Goal: Task Accomplishment & Management: Manage account settings

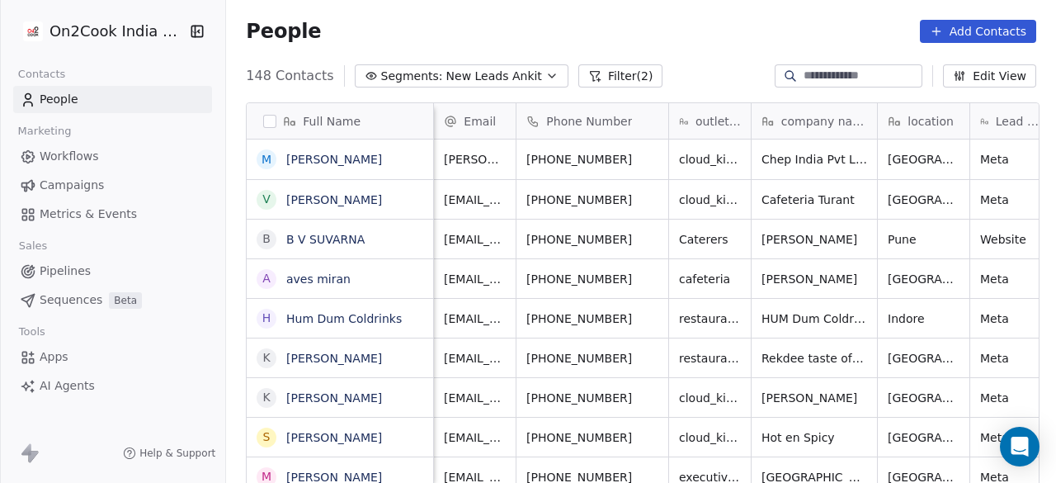
scroll to position [412, 820]
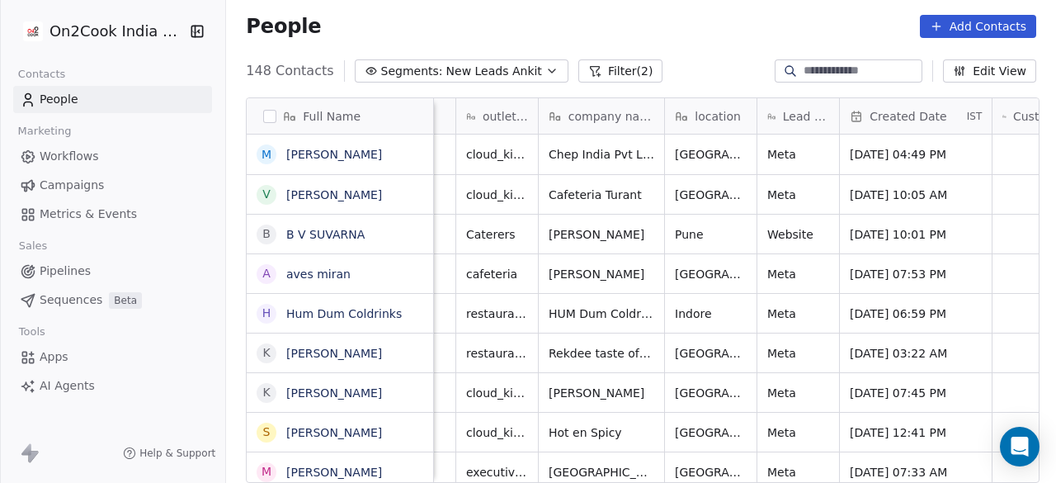
click at [219, 366] on div "Contacts People Marketing Workflows Campaigns Metrics & Events Sales Pipelines …" at bounding box center [112, 231] width 225 height 337
click at [492, 33] on div "People Add Contacts" at bounding box center [641, 26] width 790 height 23
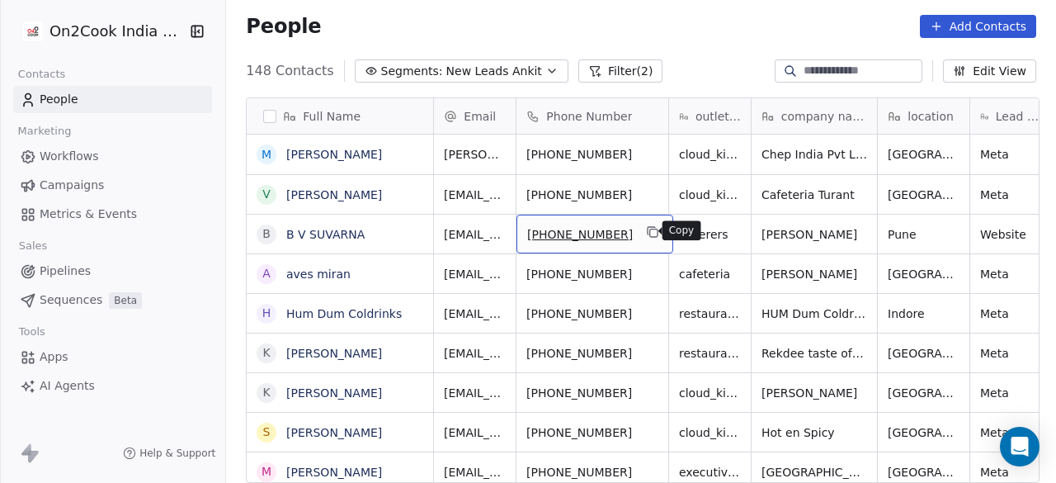
click at [650, 235] on icon "grid" at bounding box center [653, 232] width 7 height 7
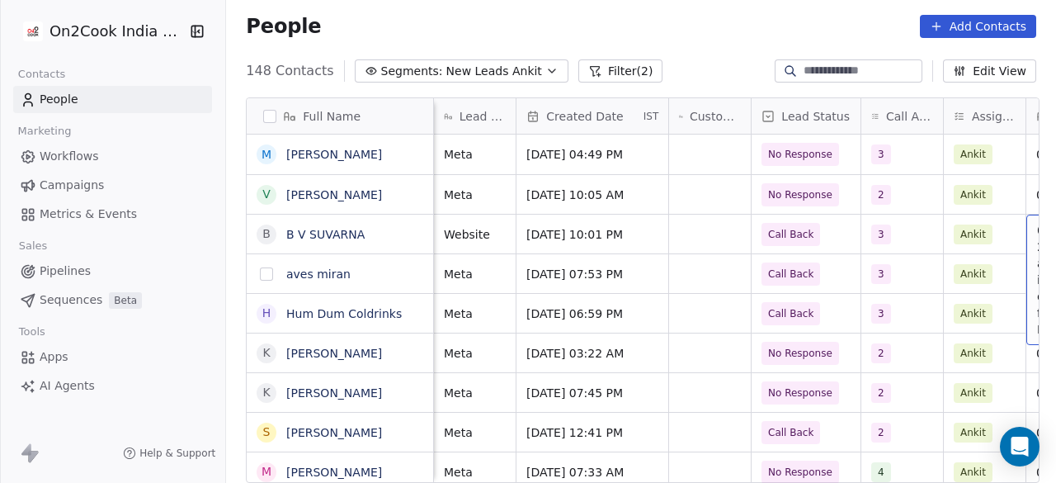
scroll to position [0, 778]
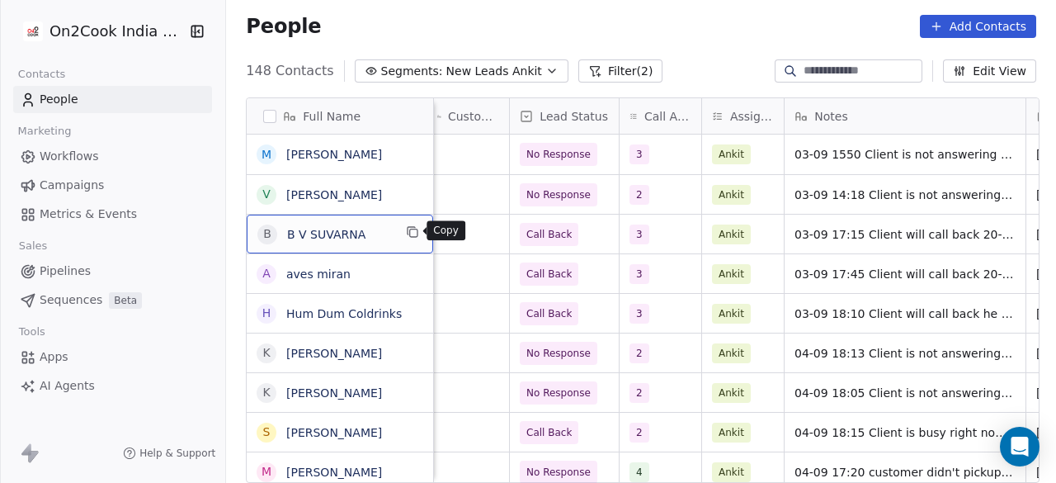
click at [408, 230] on icon "grid" at bounding box center [412, 231] width 13 height 13
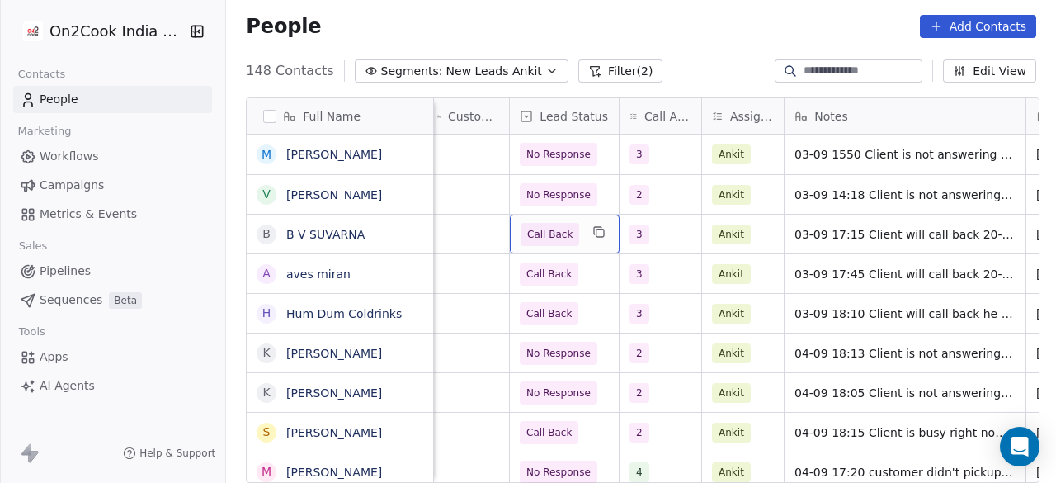
click at [578, 230] on div "Call Back" at bounding box center [565, 234] width 110 height 39
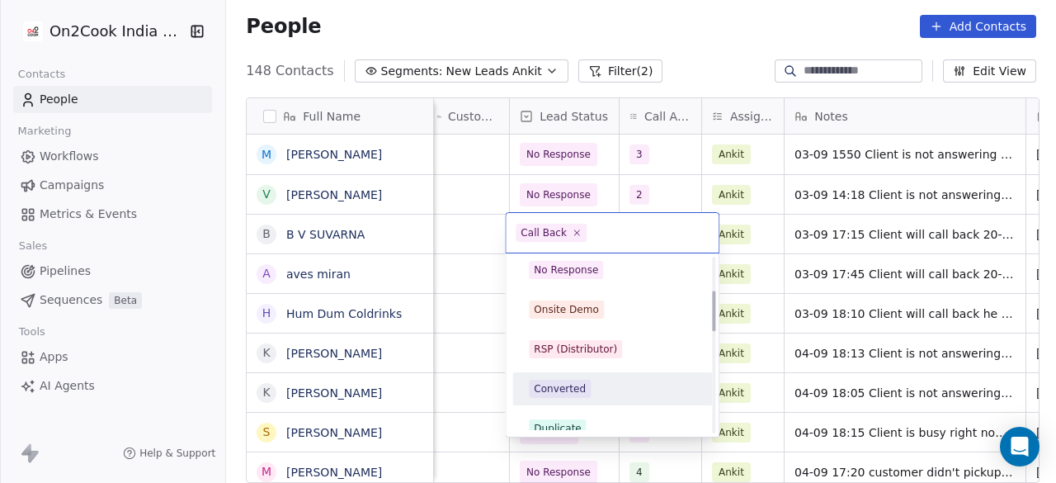
scroll to position [136, 0]
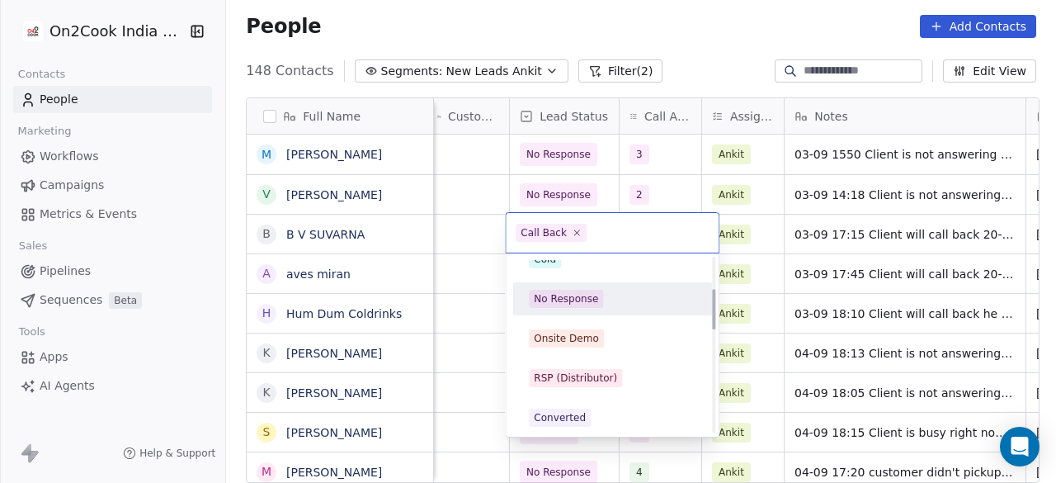
click at [597, 295] on span "No Response" at bounding box center [566, 299] width 74 height 18
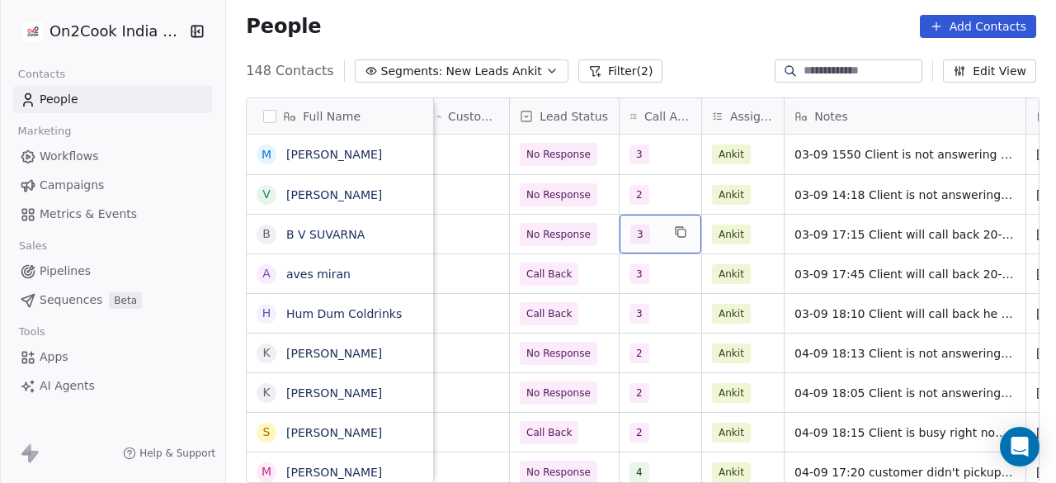
click at [651, 235] on div "3" at bounding box center [645, 234] width 31 height 20
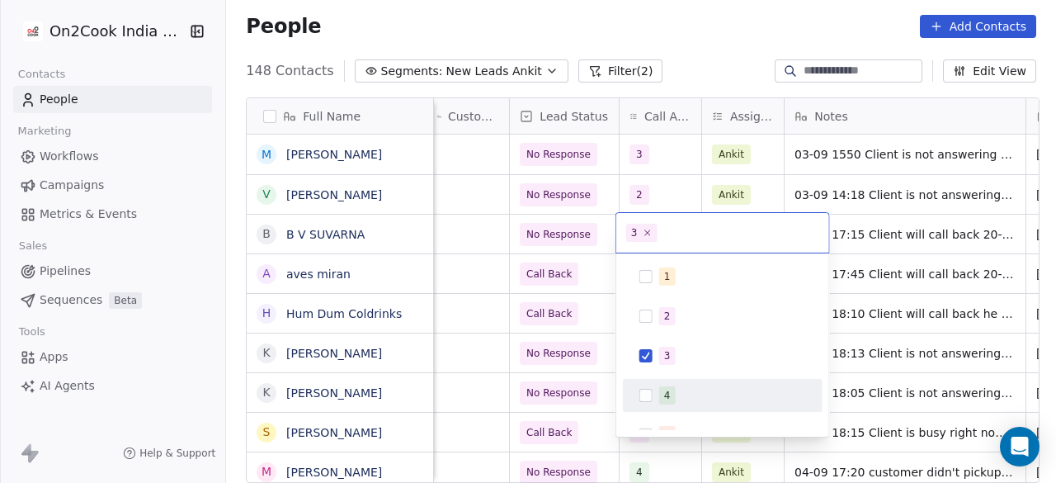
click at [672, 392] on span "4" at bounding box center [667, 395] width 17 height 18
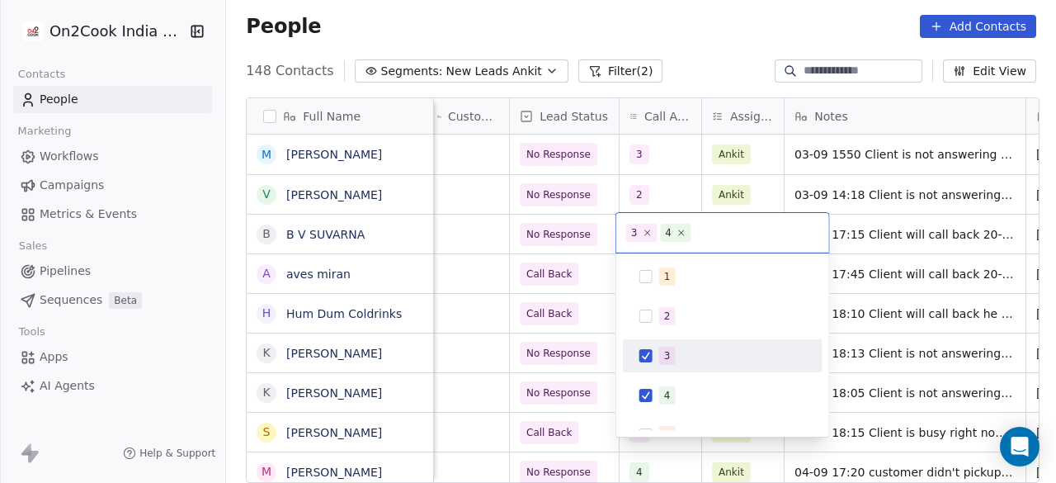
click at [672, 336] on div "1 2 3 4 5 6 7 8 9 10" at bounding box center [723, 454] width 200 height 389
click at [676, 357] on div "3" at bounding box center [732, 356] width 147 height 18
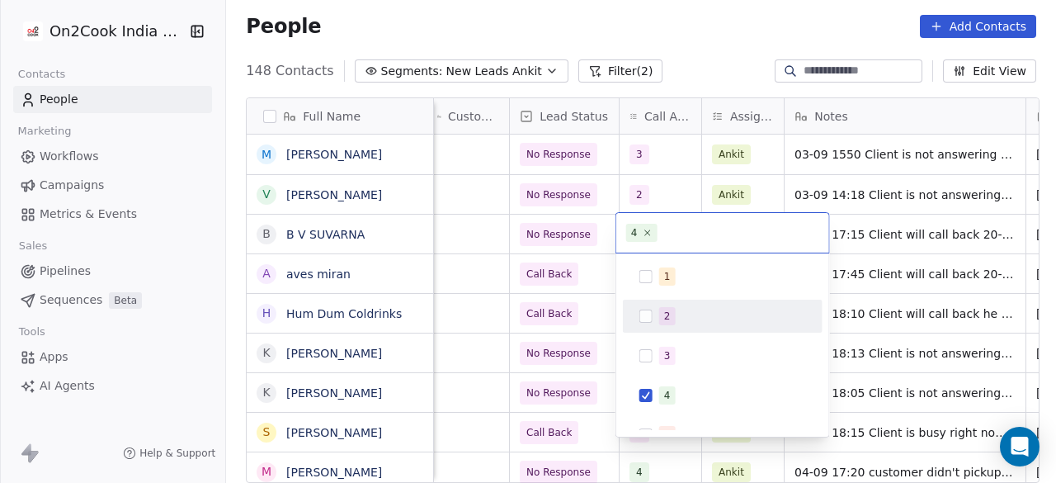
click at [573, 237] on html "On2Cook India Pvt. Ltd. Contacts People Marketing Workflows Campaigns Metrics &…" at bounding box center [528, 241] width 1056 height 483
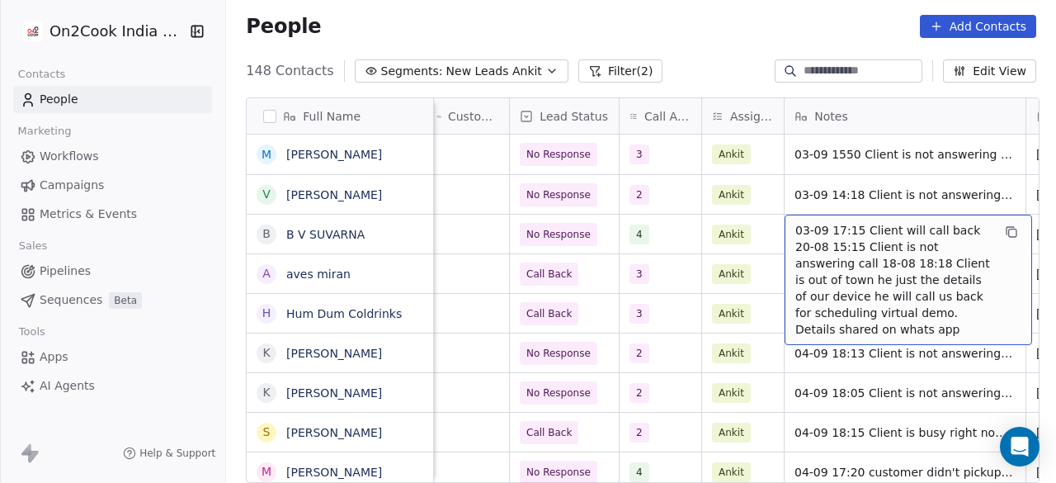
click at [833, 230] on span "03-09 17:15 Client will call back 20-08 15:15 Client is not answering call 18-0…" at bounding box center [893, 280] width 196 height 116
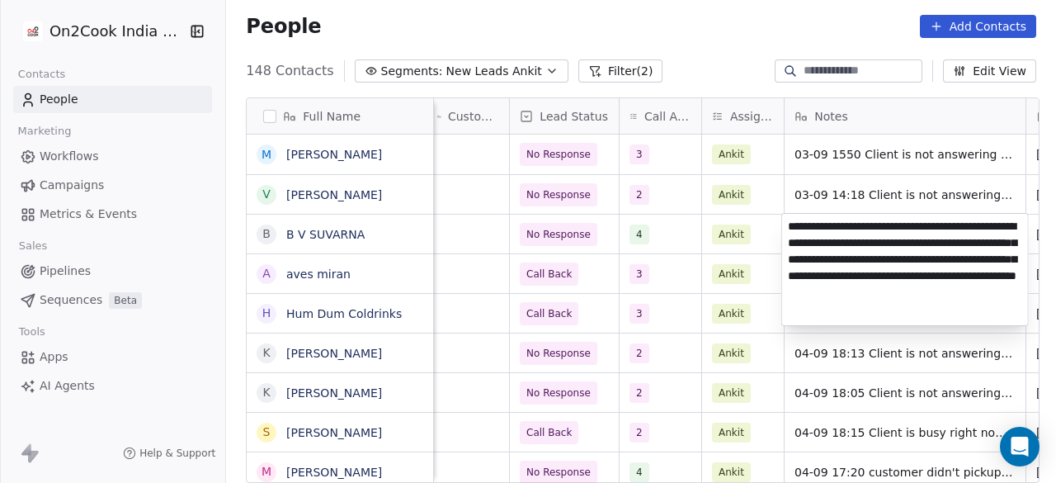
click at [789, 225] on textarea "**********" at bounding box center [905, 269] width 246 height 111
type textarea "**********"
click at [460, 239] on html "On2Cook India Pvt. Ltd. Contacts People Marketing Workflows Campaigns Metrics &…" at bounding box center [528, 241] width 1056 height 483
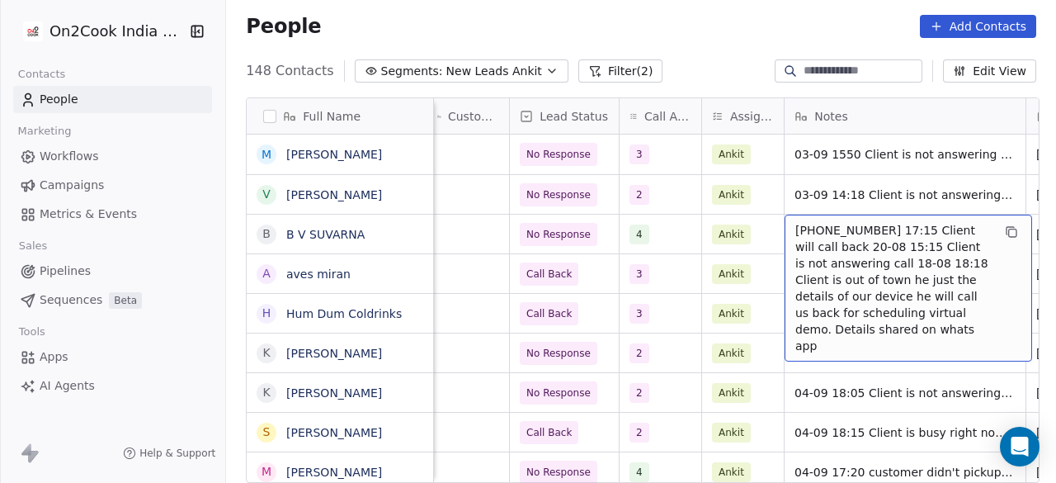
click at [822, 222] on span "13-10 03-09 17:15 Client will call back 20-08 15:15 Client is not answering cal…" at bounding box center [893, 288] width 196 height 132
click at [826, 226] on span "13-10 03-09 17:15 Client will call back 20-08 15:15 Client is not answering cal…" at bounding box center [893, 288] width 196 height 132
click at [826, 224] on span "13-10 03-09 17:15 Client will call back 20-08 15:15 Client is not answering cal…" at bounding box center [893, 288] width 196 height 132
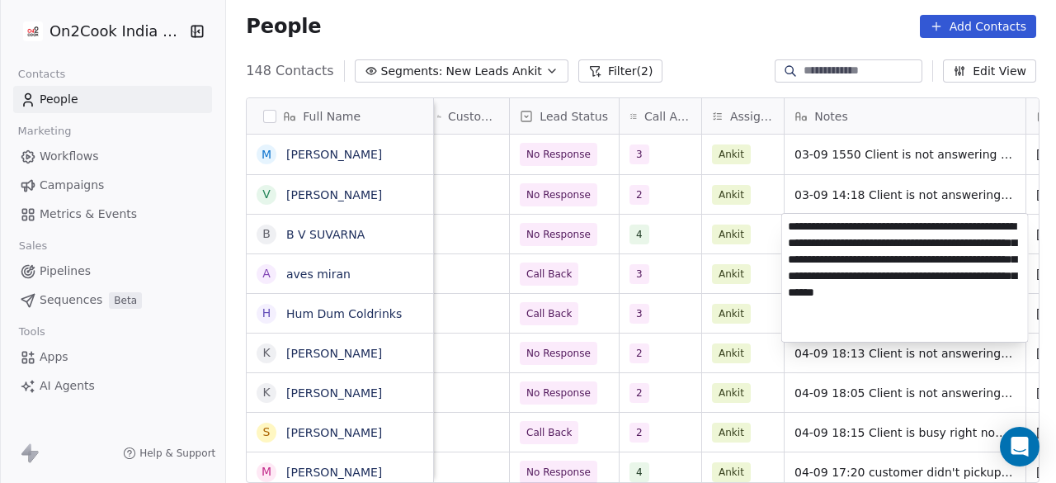
click at [820, 223] on textarea "**********" at bounding box center [905, 278] width 246 height 128
type textarea "**********"
click at [729, 235] on html "On2Cook India Pvt. Ltd. Contacts People Marketing Workflows Campaigns Metrics &…" at bounding box center [528, 241] width 1056 height 483
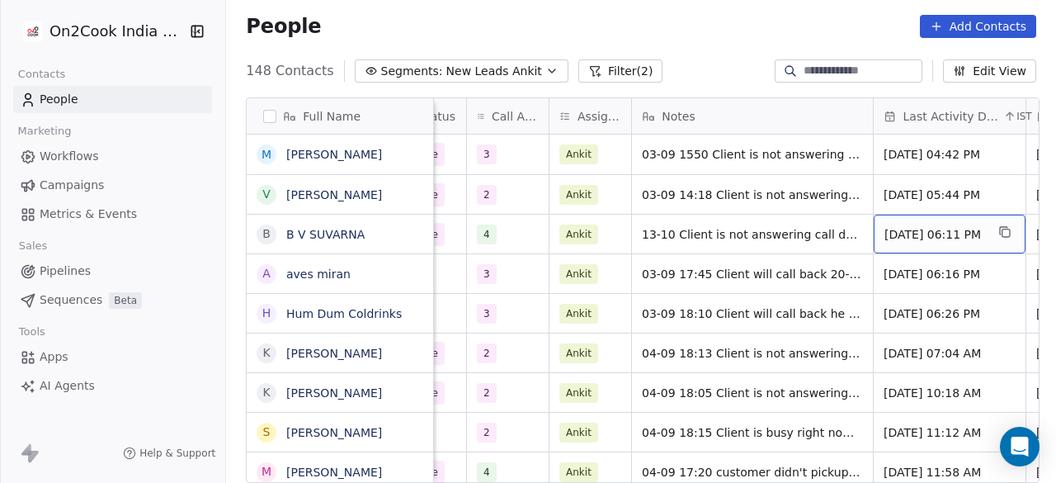
scroll to position [0, 1083]
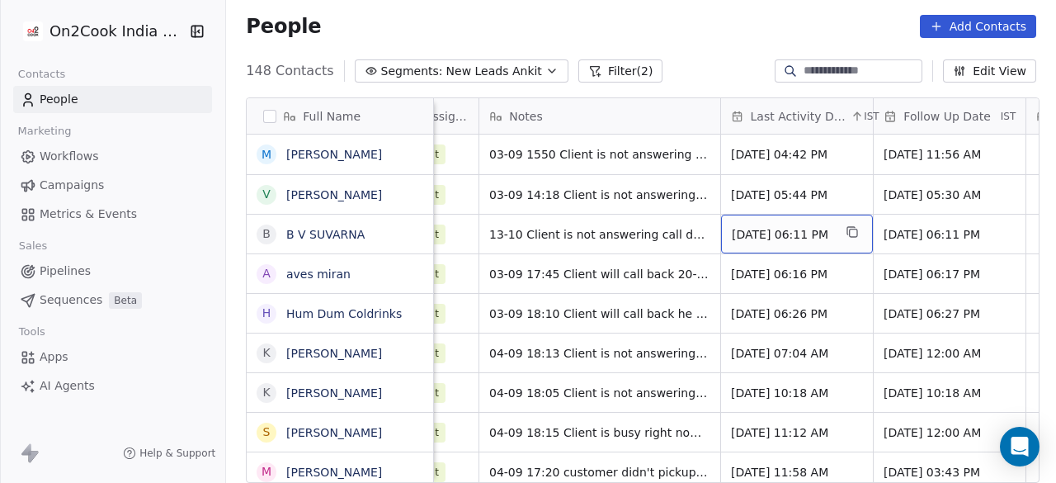
click at [814, 232] on span "Sep 03, 2025 06:11 PM" at bounding box center [782, 234] width 101 height 17
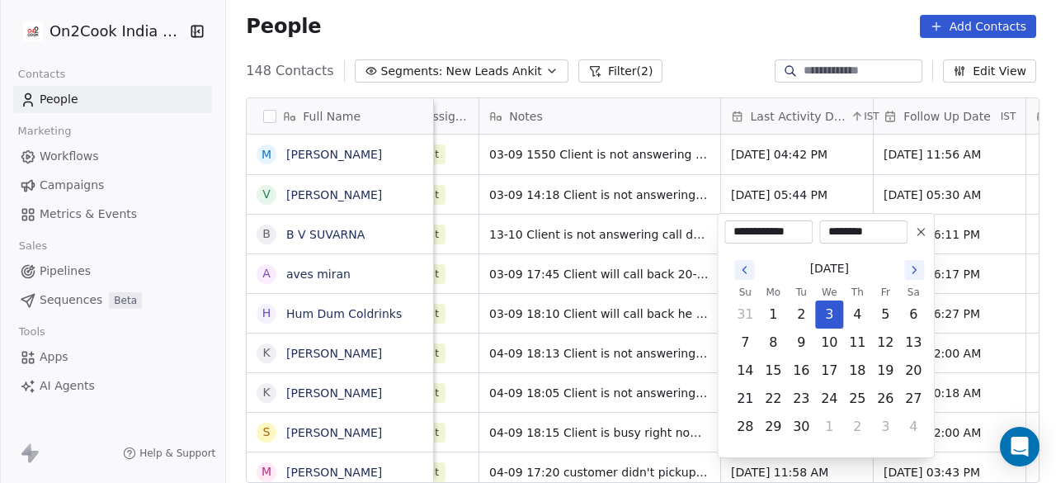
click at [914, 267] on icon "Go to the Next Month" at bounding box center [914, 269] width 13 height 13
click at [782, 375] on button "13" at bounding box center [773, 370] width 26 height 26
type input "**********"
click at [784, 265] on div "October 2025" at bounding box center [829, 268] width 196 height 31
click at [955, 239] on html "On2Cook India Pvt. Ltd. Contacts People Marketing Workflows Campaigns Metrics &…" at bounding box center [528, 241] width 1056 height 483
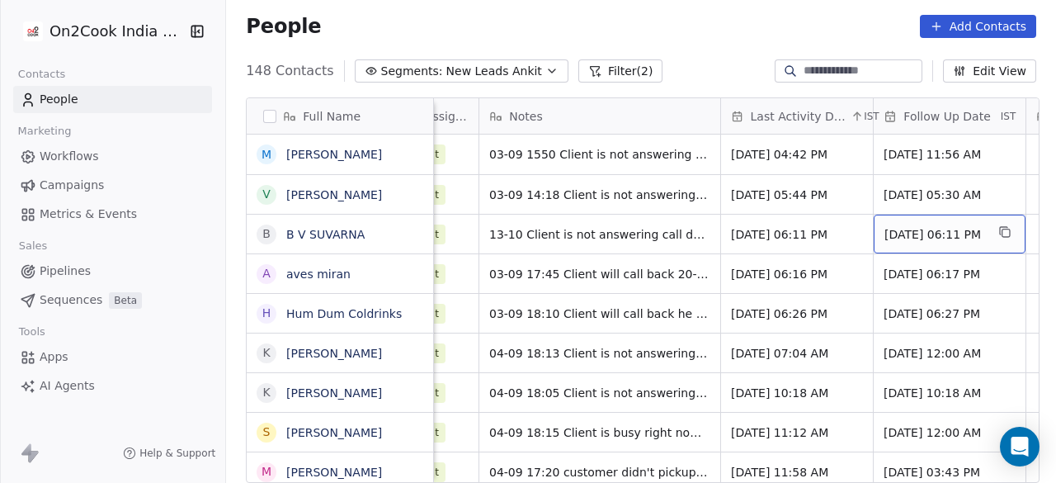
click at [955, 232] on span "Sep 10, 2025 06:11 PM" at bounding box center [935, 234] width 101 height 17
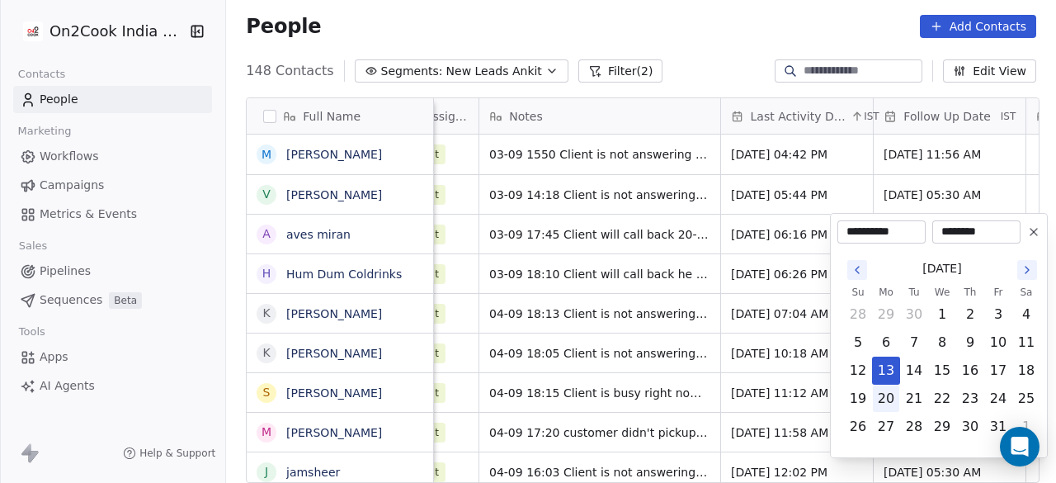
click at [889, 398] on button "20" at bounding box center [886, 398] width 26 height 26
type input "**********"
click at [724, 222] on html "On2Cook India Pvt. Ltd. Contacts People Marketing Workflows Campaigns Metrics &…" at bounding box center [528, 241] width 1056 height 483
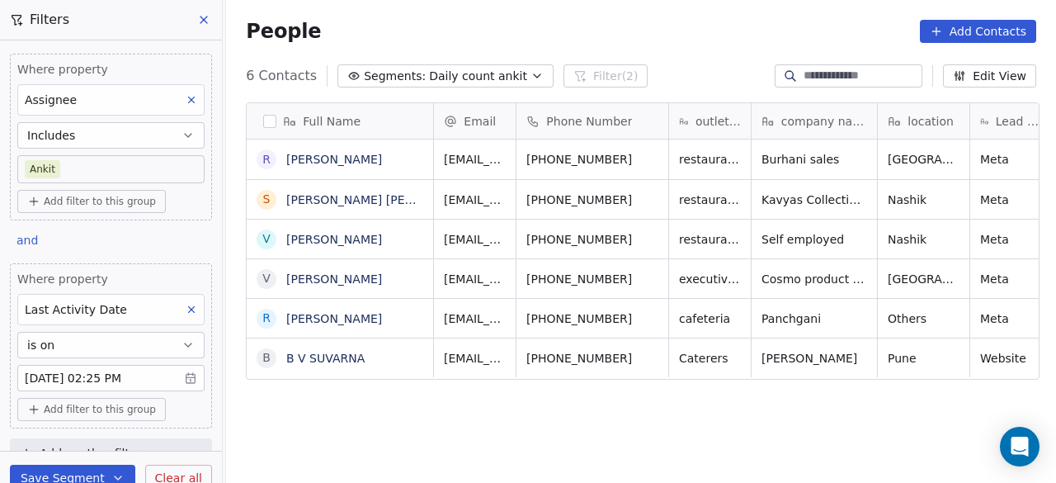
scroll to position [412, 820]
